Goal: Download file/media

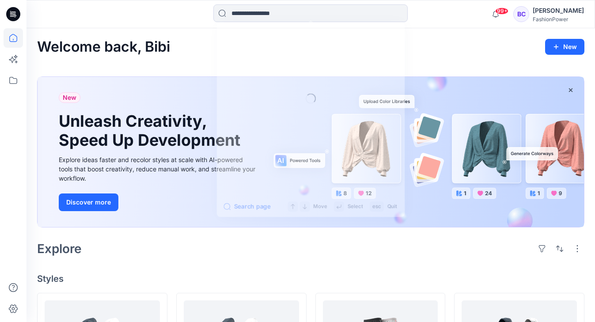
scroll to position [247, 0]
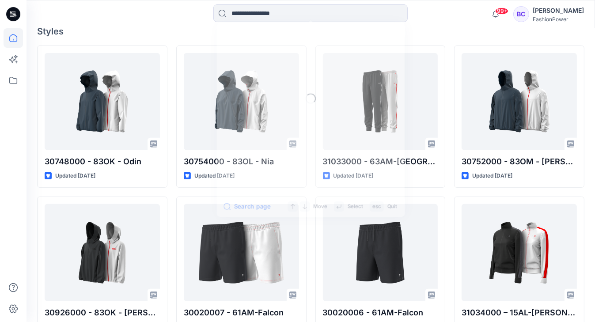
click at [267, 16] on input at bounding box center [310, 13] width 194 height 18
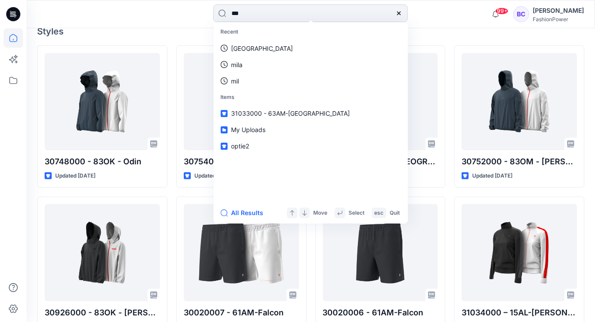
type input "****"
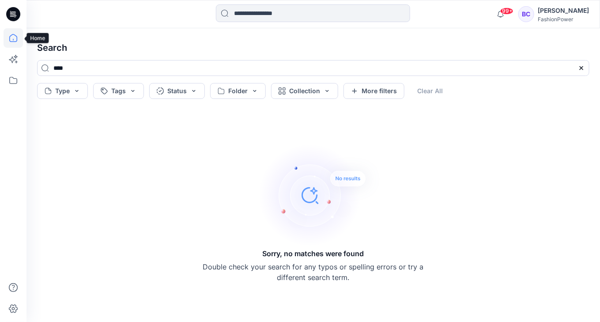
click at [15, 33] on icon at bounding box center [13, 37] width 19 height 19
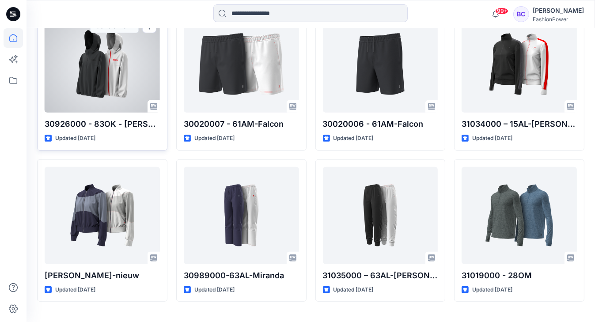
scroll to position [456, 0]
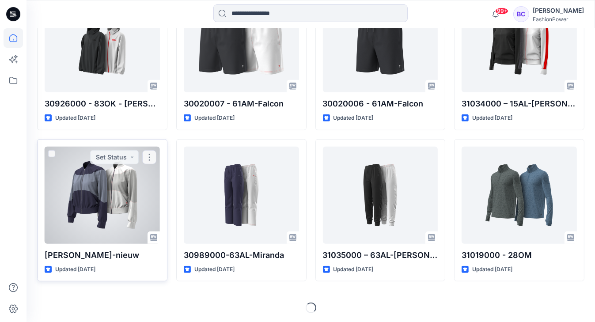
click at [121, 188] on div at bounding box center [102, 195] width 115 height 97
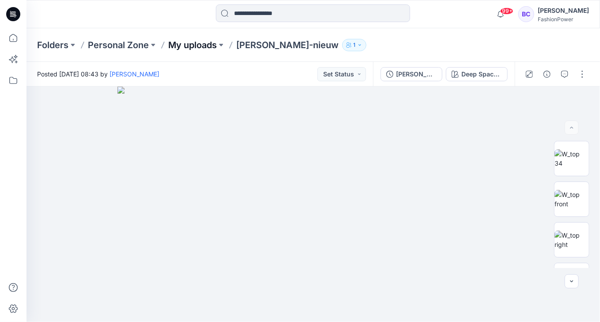
click at [203, 41] on p "My uploads" at bounding box center [192, 45] width 49 height 12
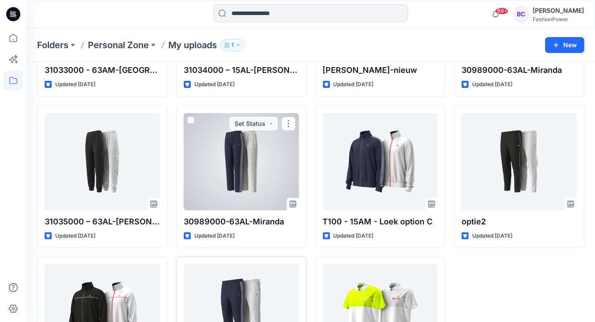
scroll to position [230, 0]
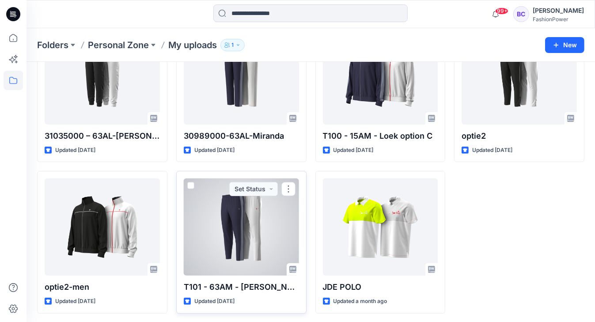
click at [213, 215] on div at bounding box center [241, 226] width 115 height 97
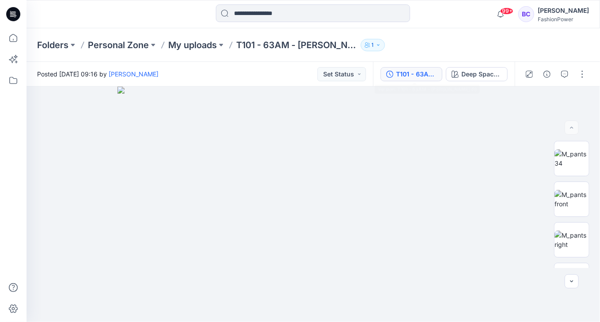
click at [405, 73] on div "T101 - 63AM - [PERSON_NAME] (1)" at bounding box center [416, 74] width 41 height 10
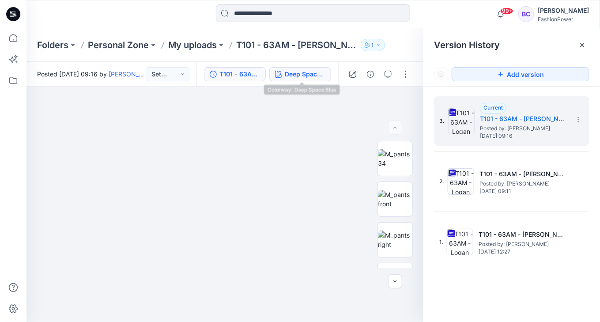
drag, startPoint x: 311, startPoint y: 76, endPoint x: 297, endPoint y: 76, distance: 13.2
click at [311, 76] on div "Deep Space Blue" at bounding box center [305, 74] width 41 height 10
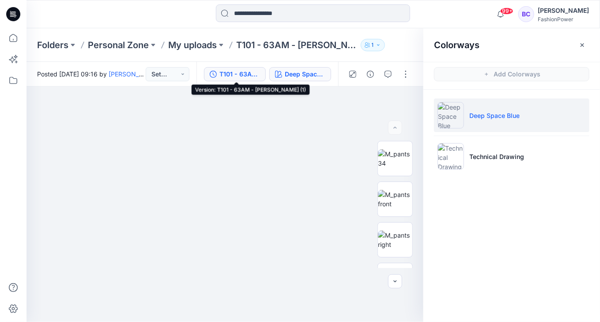
click at [245, 74] on div "T101 - 63AM - [PERSON_NAME] (1)" at bounding box center [239, 74] width 41 height 10
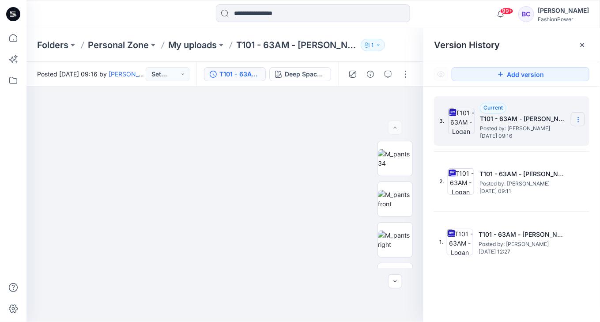
click at [582, 116] on section at bounding box center [578, 119] width 14 height 14
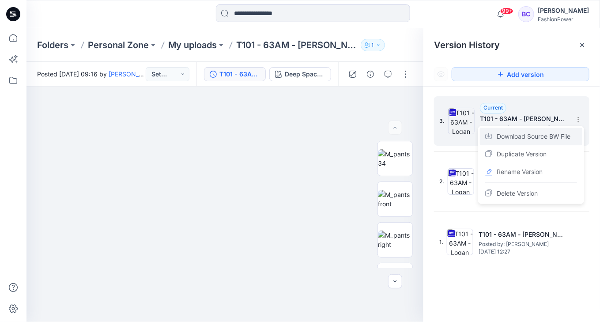
click at [524, 142] on span "Download Source BW File" at bounding box center [534, 136] width 74 height 11
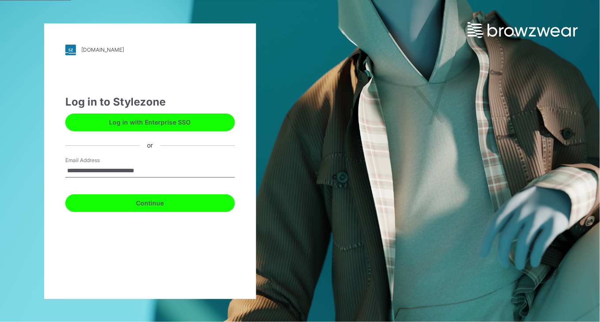
click at [198, 209] on button "Continue" at bounding box center [149, 203] width 169 height 18
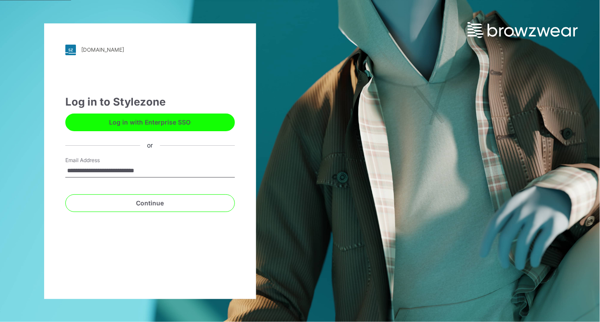
click at [170, 191] on div "Continue" at bounding box center [149, 201] width 169 height 21
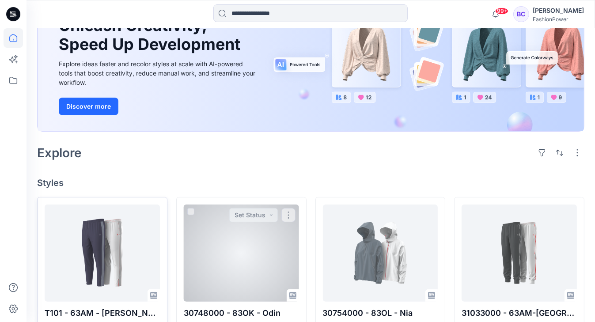
scroll to position [106, 0]
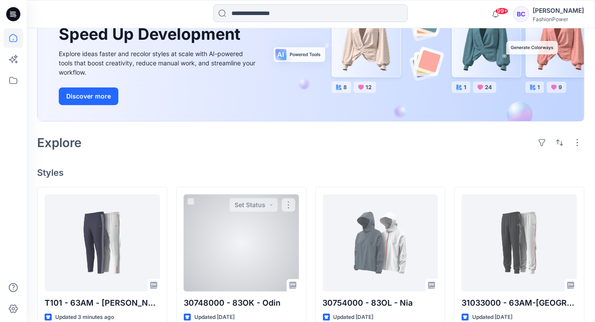
click at [90, 250] on div at bounding box center [102, 242] width 115 height 97
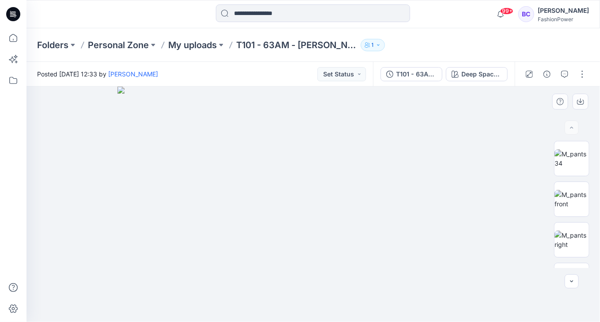
drag, startPoint x: 255, startPoint y: 228, endPoint x: 325, endPoint y: 241, distance: 71.9
click at [325, 241] on img at bounding box center [313, 204] width 392 height 235
click at [581, 167] on img at bounding box center [571, 158] width 34 height 19
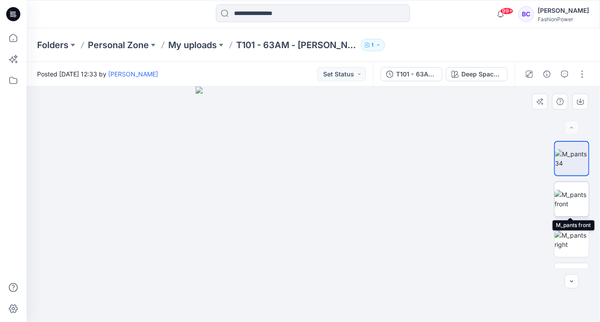
click at [575, 202] on img at bounding box center [571, 199] width 34 height 19
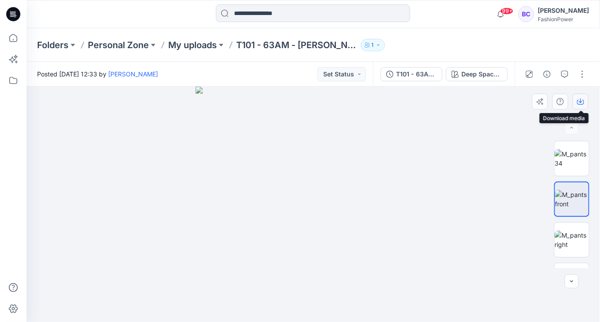
click at [576, 100] on button "button" at bounding box center [580, 102] width 16 height 16
click at [580, 238] on img at bounding box center [571, 239] width 34 height 19
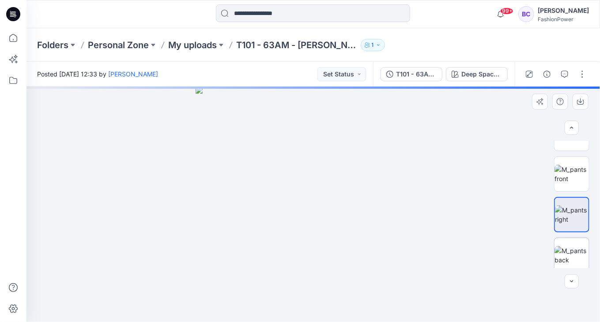
scroll to position [35, 0]
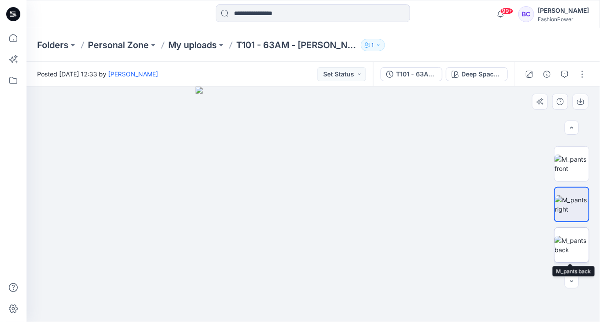
click at [572, 246] on img at bounding box center [571, 245] width 34 height 19
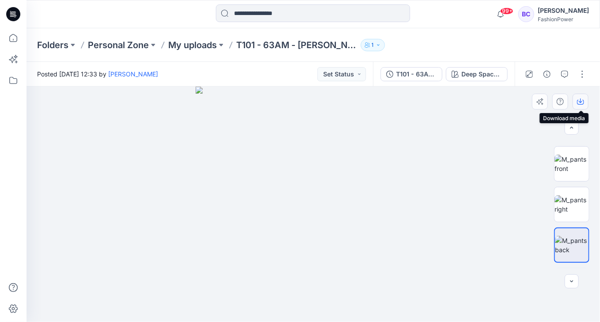
click at [581, 100] on icon "button" at bounding box center [580, 101] width 7 height 7
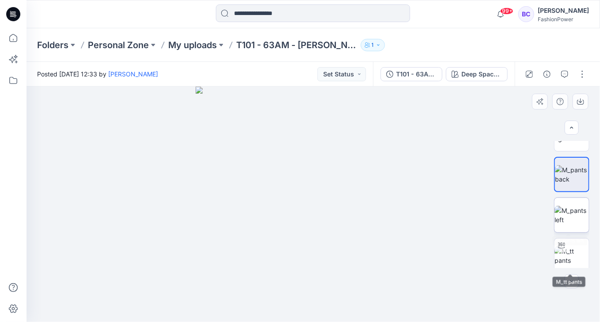
click at [572, 224] on img at bounding box center [571, 215] width 34 height 19
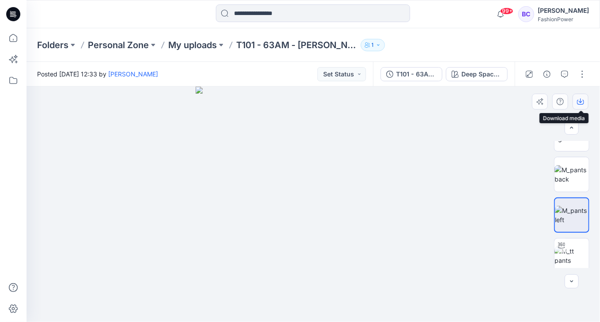
click at [580, 99] on icon "button" at bounding box center [581, 100] width 4 height 4
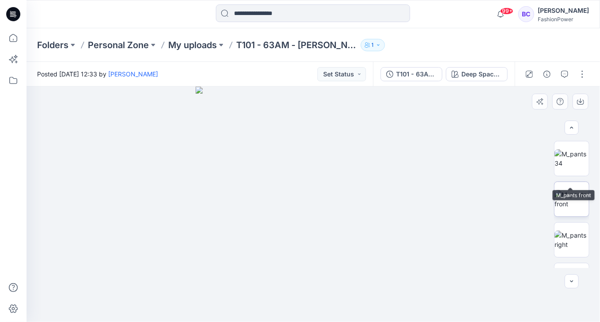
scroll to position [35, 0]
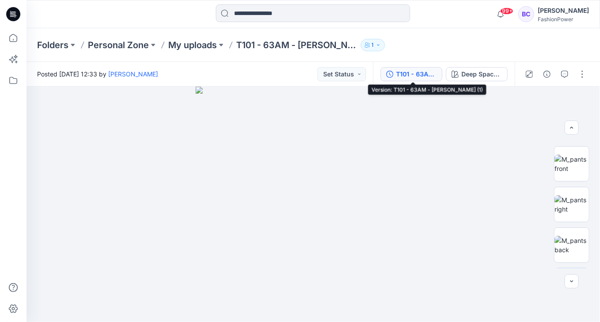
click at [414, 75] on div "T101 - 63AM - [PERSON_NAME] (1)" at bounding box center [416, 74] width 41 height 10
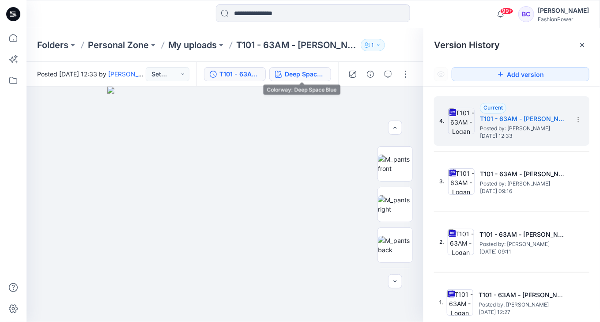
click at [309, 76] on div "Deep Space Blue" at bounding box center [305, 74] width 41 height 10
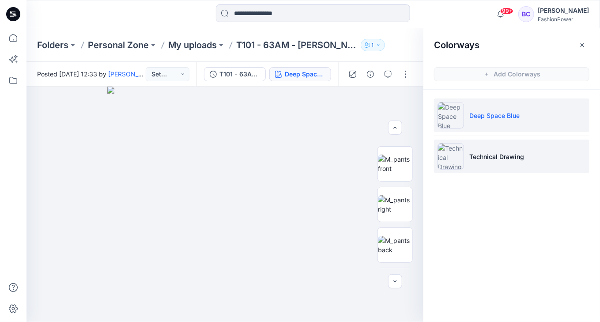
click at [512, 144] on li "Technical Drawing" at bounding box center [511, 156] width 155 height 34
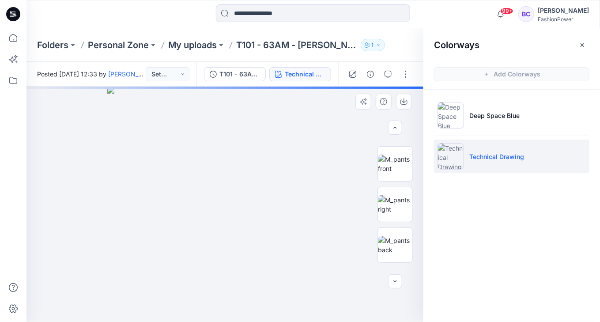
click at [286, 190] on img at bounding box center [224, 204] width 235 height 235
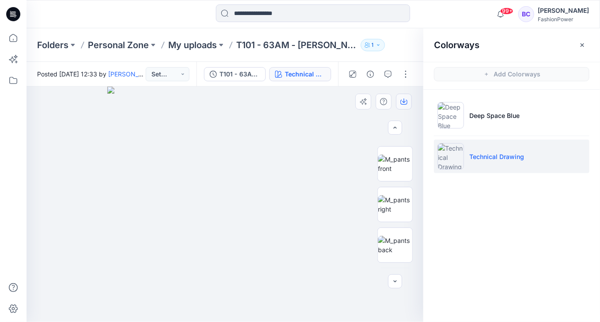
click at [403, 98] on icon "button" at bounding box center [403, 101] width 7 height 7
click at [405, 171] on img at bounding box center [395, 163] width 34 height 19
click at [407, 199] on img at bounding box center [395, 204] width 34 height 19
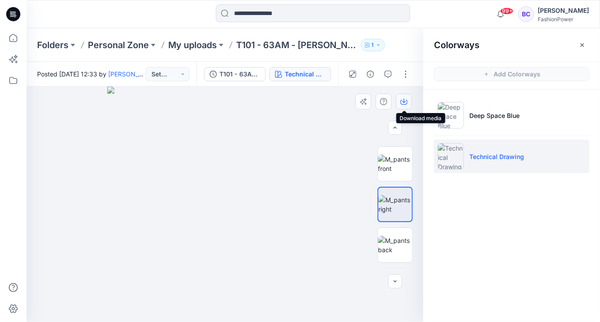
click at [404, 99] on icon "button" at bounding box center [403, 101] width 7 height 7
click at [399, 226] on div at bounding box center [394, 204] width 35 height 127
drag, startPoint x: 399, startPoint y: 239, endPoint x: 400, endPoint y: 196, distance: 42.8
click at [399, 239] on img at bounding box center [395, 245] width 34 height 19
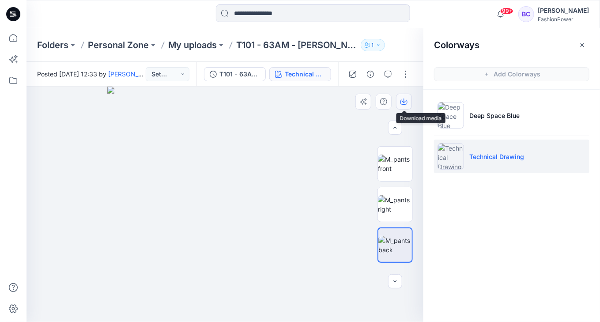
click at [399, 99] on button "button" at bounding box center [404, 102] width 16 height 16
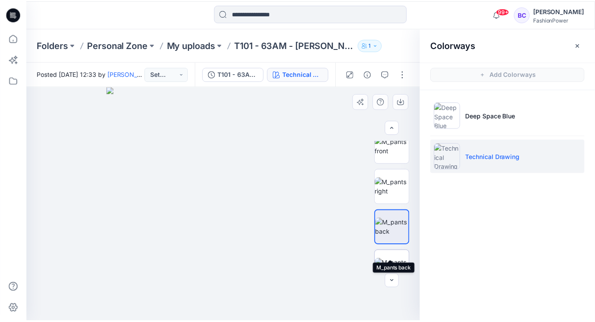
scroll to position [71, 0]
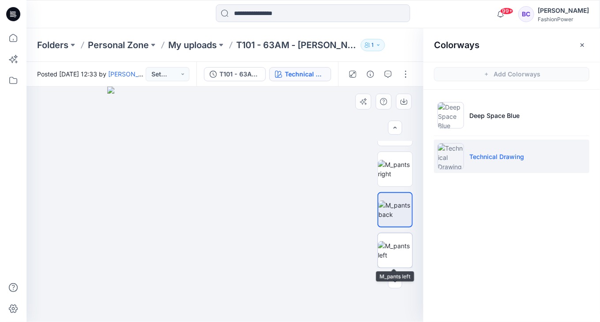
drag, startPoint x: 399, startPoint y: 255, endPoint x: 401, endPoint y: 247, distance: 7.6
click at [399, 255] on img at bounding box center [395, 250] width 34 height 19
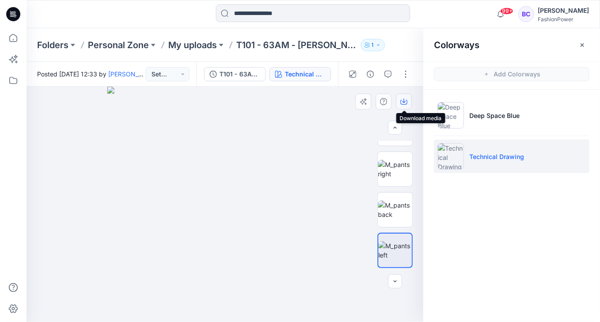
click at [405, 101] on icon "button" at bounding box center [403, 101] width 7 height 7
click at [192, 48] on p "My uploads" at bounding box center [192, 45] width 49 height 12
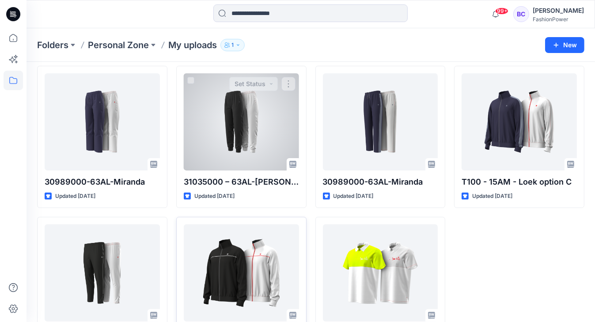
scroll to position [230, 0]
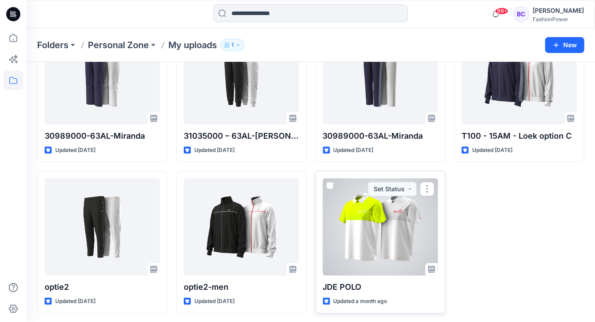
click at [415, 233] on div at bounding box center [380, 226] width 115 height 97
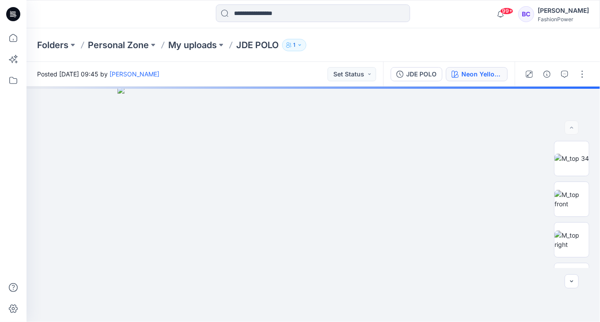
drag, startPoint x: 475, startPoint y: 62, endPoint x: 470, endPoint y: 72, distance: 10.9
click at [474, 64] on div "JDE POLO Neon Yellow + White" at bounding box center [449, 74] width 132 height 25
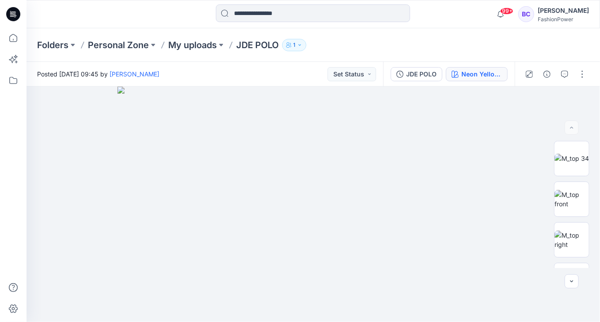
click at [467, 73] on div "Neon Yellow + White" at bounding box center [481, 74] width 41 height 10
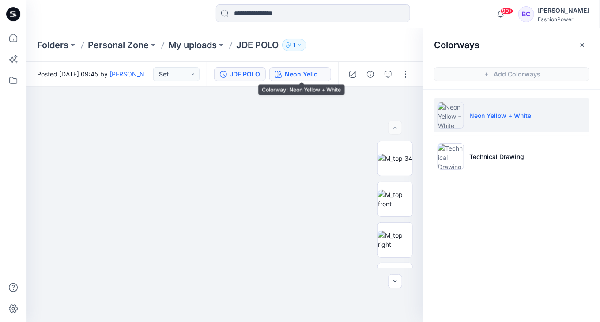
click at [255, 75] on div "JDE POLO" at bounding box center [245, 74] width 30 height 10
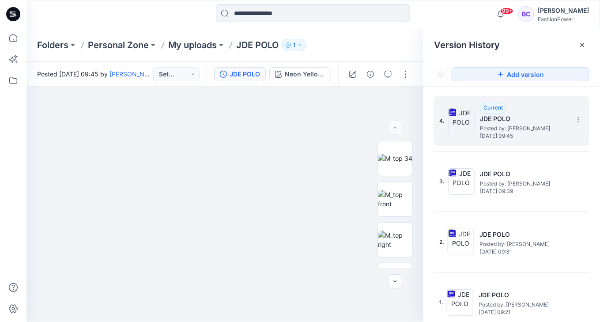
click at [583, 117] on div "4. Current JDE POLO Posted by: [PERSON_NAME] [DATE] 09:45" at bounding box center [511, 120] width 155 height 49
click at [576, 117] on icon at bounding box center [578, 119] width 7 height 7
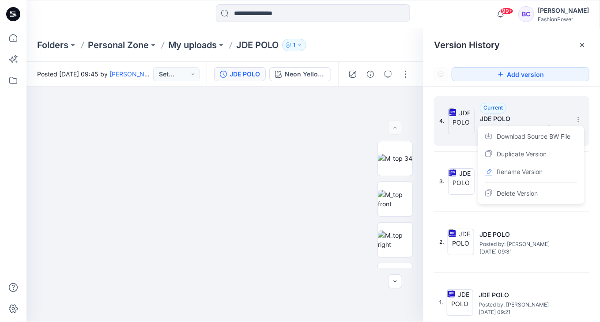
click at [551, 134] on span "Download Source BW File" at bounding box center [534, 136] width 74 height 11
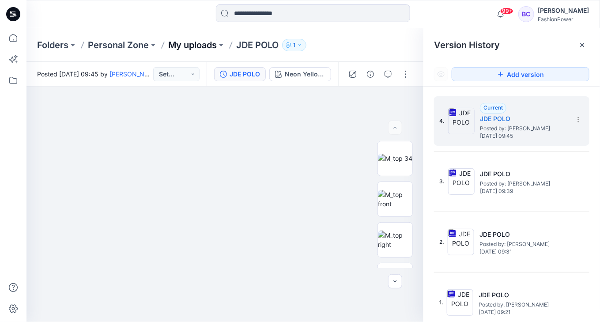
click at [200, 40] on p "My uploads" at bounding box center [192, 45] width 49 height 12
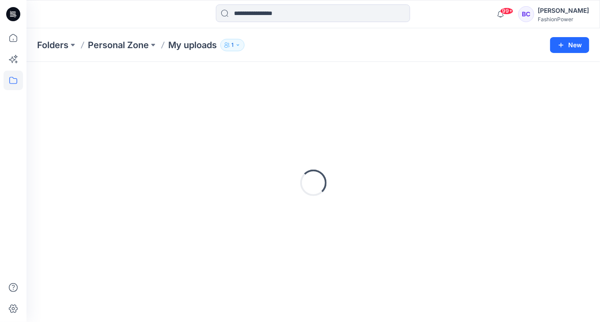
click at [199, 57] on div "Folders Personal Zone My uploads 1 New" at bounding box center [312, 45] width 573 height 34
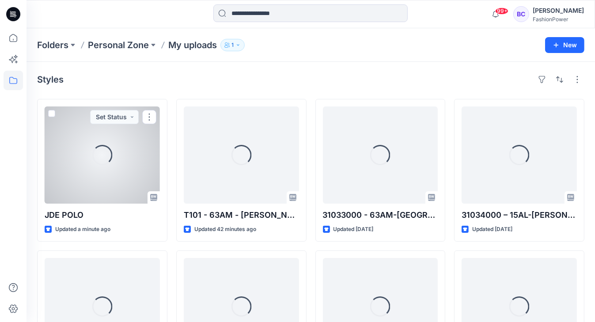
click at [128, 168] on div "Loading..." at bounding box center [102, 154] width 115 height 97
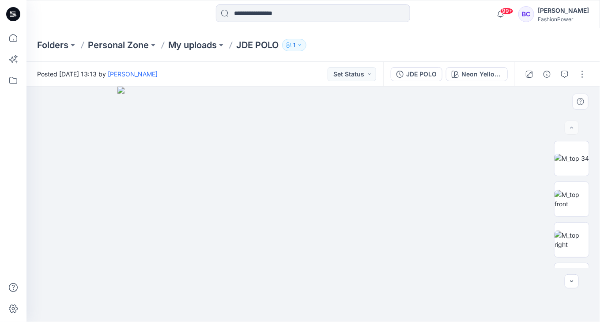
click at [467, 189] on img at bounding box center [313, 204] width 392 height 235
click at [253, 186] on img at bounding box center [313, 204] width 392 height 235
click at [572, 208] on img at bounding box center [571, 199] width 34 height 19
click at [291, 194] on img at bounding box center [313, 204] width 235 height 235
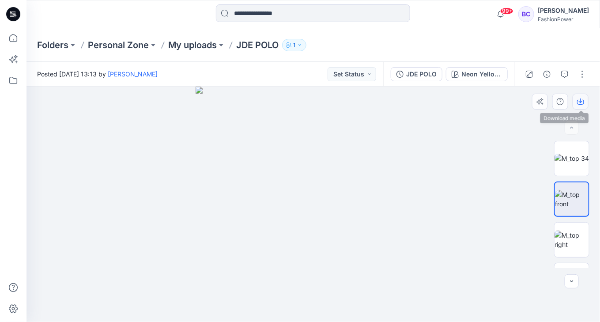
click at [585, 98] on button "button" at bounding box center [580, 102] width 16 height 16
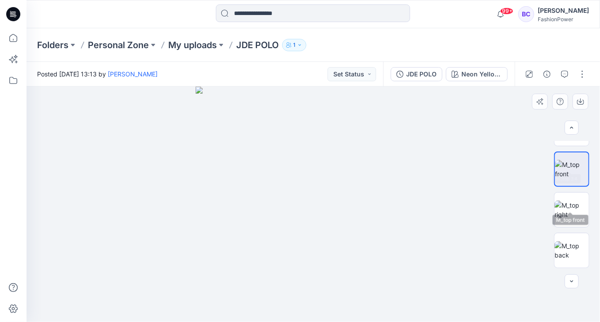
scroll to position [106, 0]
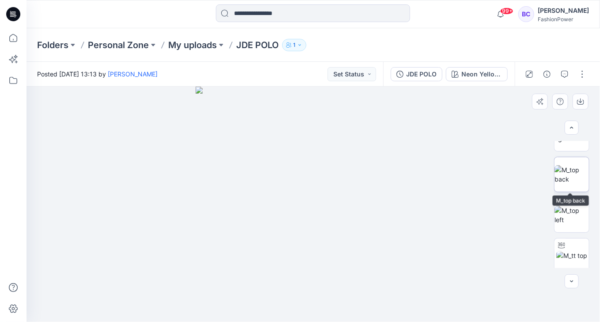
click at [577, 168] on img at bounding box center [571, 174] width 34 height 19
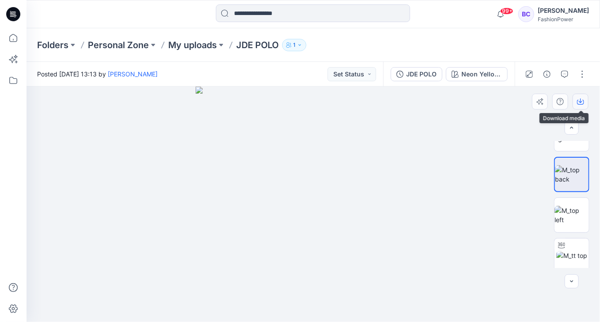
click at [574, 99] on button "button" at bounding box center [580, 102] width 16 height 16
drag, startPoint x: 345, startPoint y: 107, endPoint x: 420, endPoint y: 72, distance: 83.5
click at [345, 107] on img at bounding box center [313, 204] width 235 height 235
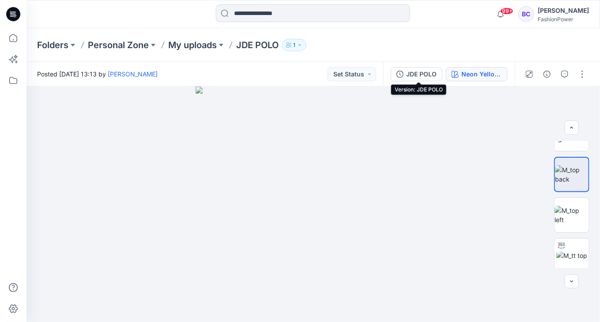
click at [482, 73] on div "Neon Yellow + White" at bounding box center [481, 74] width 41 height 10
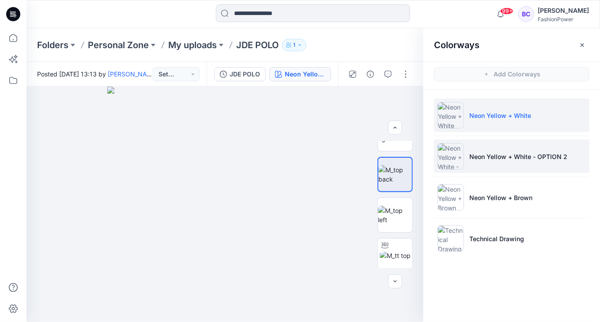
click at [520, 153] on p "Neon Yellow + White - OPTION 2" at bounding box center [518, 156] width 98 height 9
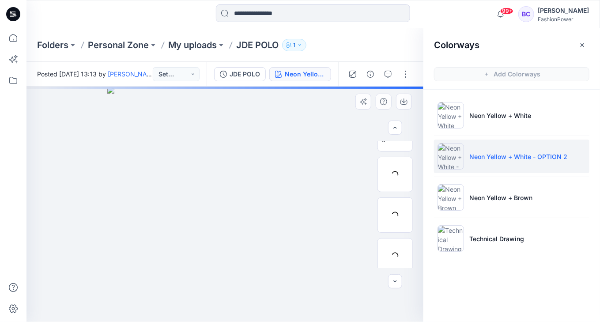
click at [230, 185] on img at bounding box center [224, 204] width 235 height 235
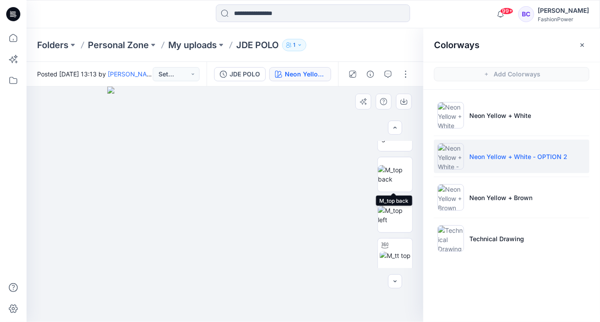
scroll to position [0, 0]
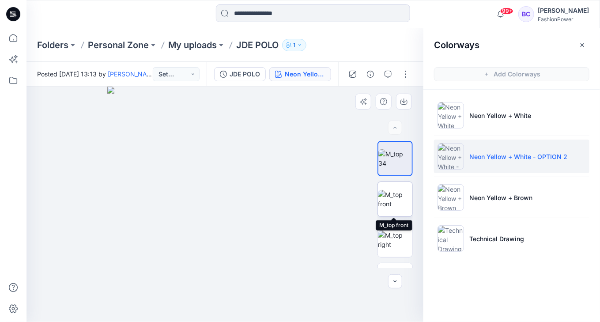
drag, startPoint x: 405, startPoint y: 203, endPoint x: 401, endPoint y: 191, distance: 12.4
click at [405, 202] on img at bounding box center [395, 199] width 34 height 19
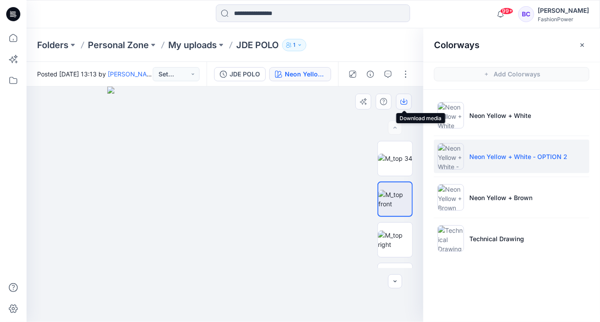
click at [409, 103] on button "button" at bounding box center [404, 102] width 16 height 16
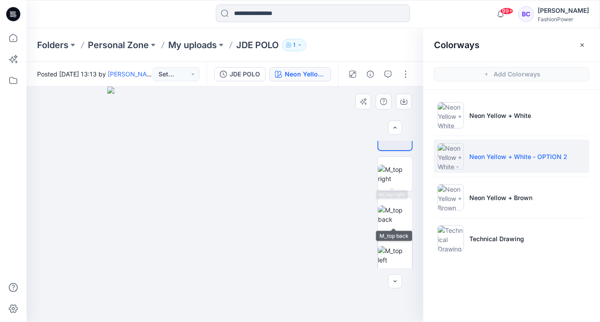
scroll to position [71, 0]
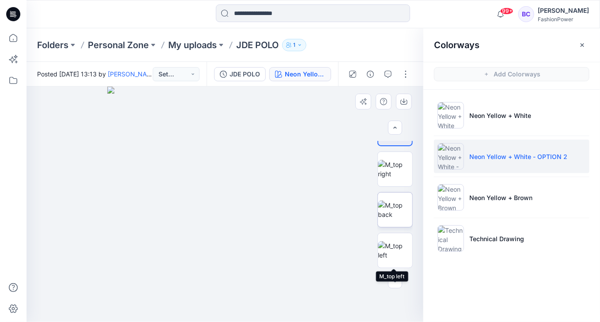
click at [403, 212] on img at bounding box center [395, 209] width 34 height 19
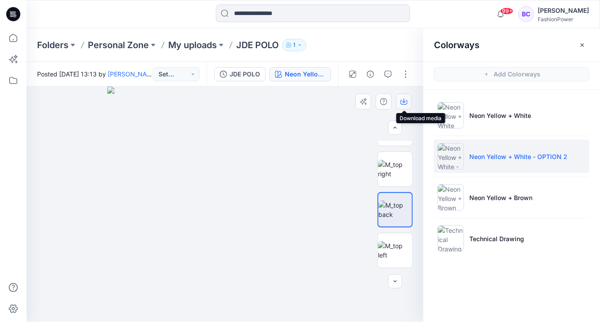
click at [404, 98] on icon "button" at bounding box center [403, 101] width 7 height 7
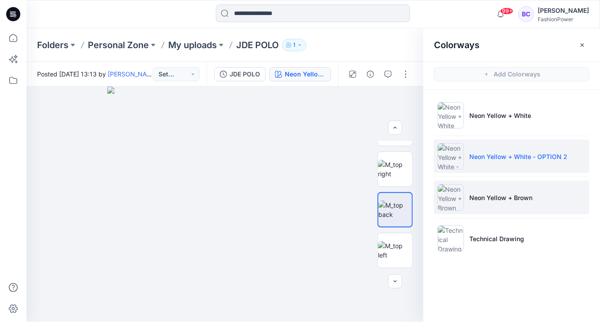
click at [583, 200] on li "Neon Yellow + Brown" at bounding box center [511, 198] width 155 height 34
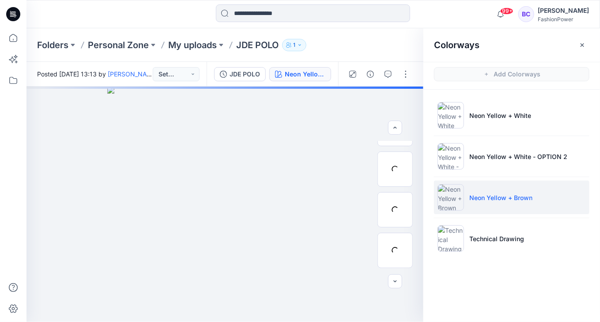
click at [252, 164] on div at bounding box center [224, 204] width 397 height 235
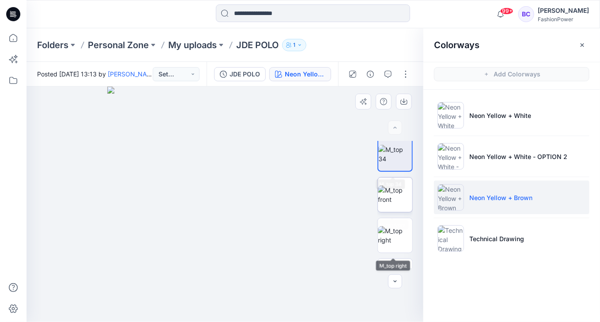
scroll to position [0, 0]
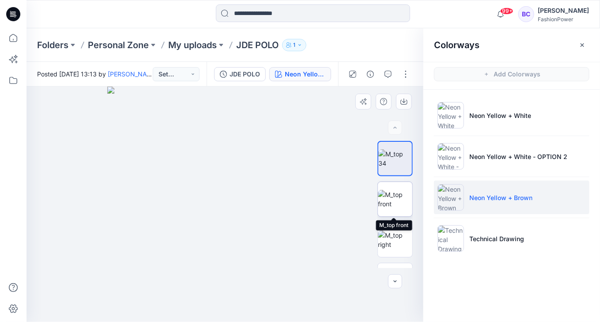
click at [396, 190] on img at bounding box center [395, 199] width 34 height 19
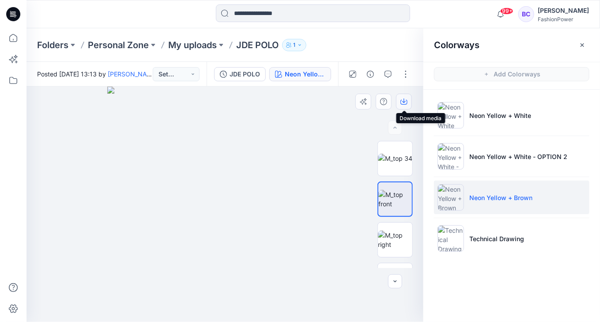
click at [407, 102] on icon "button" at bounding box center [403, 102] width 7 height 5
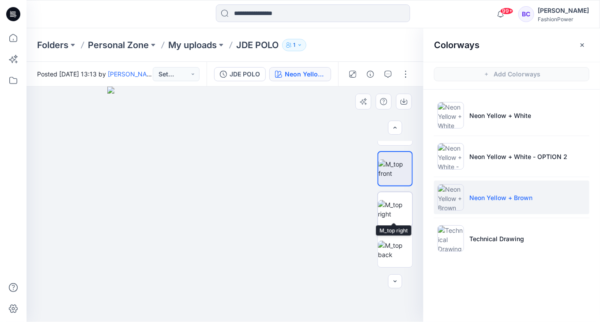
scroll to position [35, 0]
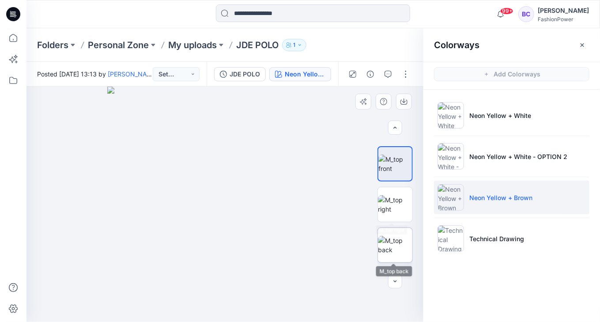
click at [390, 250] on img at bounding box center [395, 245] width 34 height 19
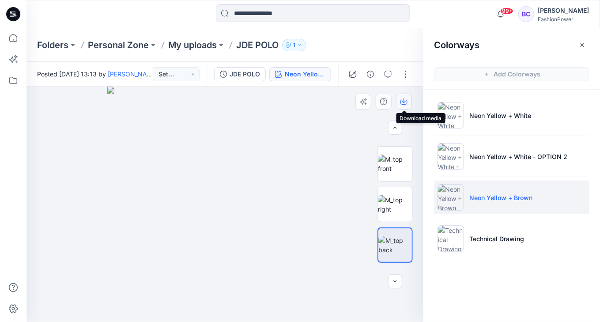
click at [406, 102] on icon "button" at bounding box center [403, 101] width 7 height 7
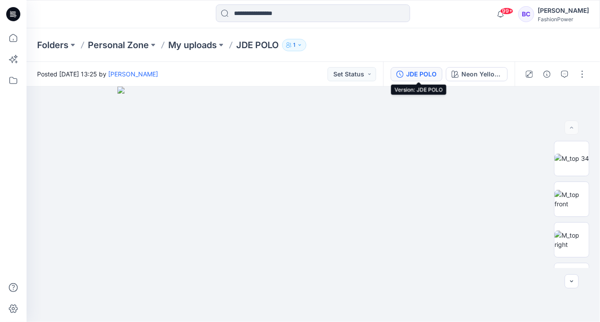
click at [425, 75] on div "JDE POLO" at bounding box center [421, 74] width 30 height 10
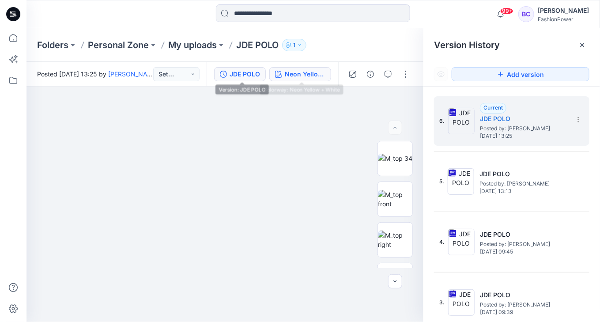
click at [285, 74] on button "Neon Yellow + White" at bounding box center [300, 74] width 62 height 14
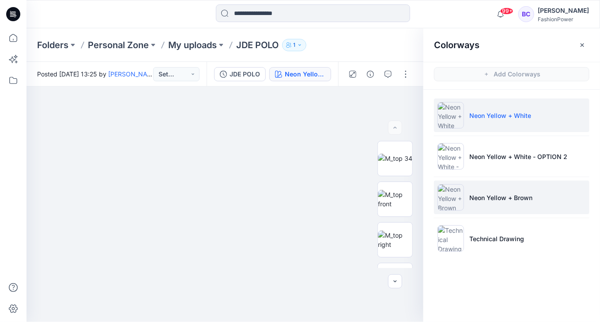
click at [503, 211] on li "Neon Yellow + Brown" at bounding box center [511, 198] width 155 height 34
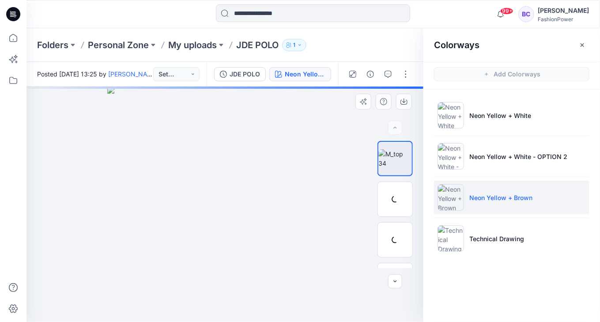
click at [210, 141] on img at bounding box center [224, 204] width 235 height 235
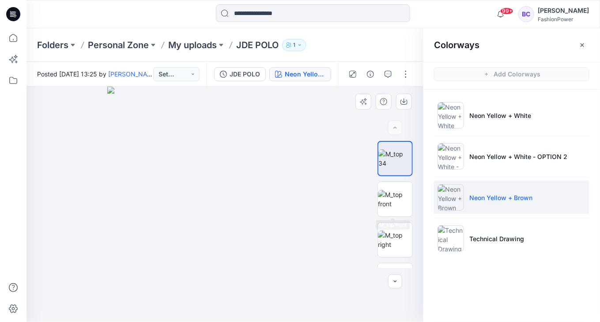
drag, startPoint x: 417, startPoint y: 196, endPoint x: 408, endPoint y: 199, distance: 9.1
click at [415, 196] on div at bounding box center [395, 204] width 56 height 127
click at [407, 200] on img at bounding box center [395, 199] width 34 height 19
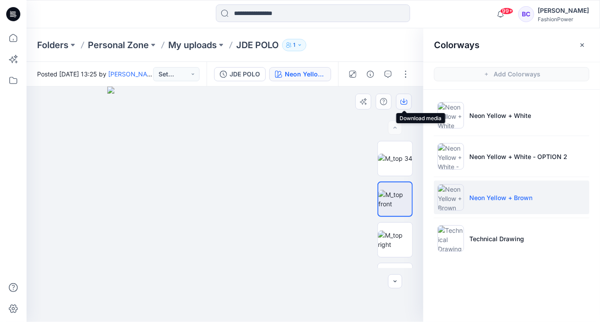
click at [405, 103] on icon "button" at bounding box center [403, 101] width 7 height 7
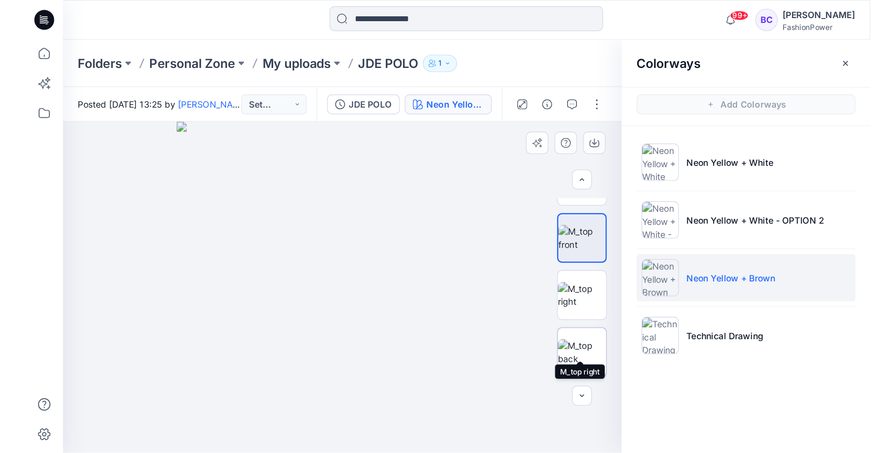
scroll to position [71, 0]
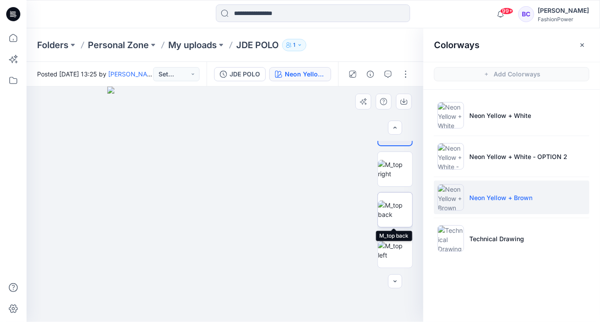
click at [401, 214] on img at bounding box center [395, 209] width 34 height 19
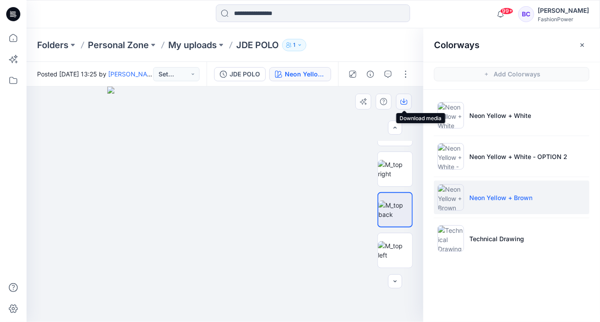
click at [404, 97] on button "button" at bounding box center [404, 102] width 16 height 16
click at [2, 45] on div at bounding box center [13, 161] width 26 height 322
click at [7, 42] on icon at bounding box center [13, 37] width 19 height 19
